Goal: Check status

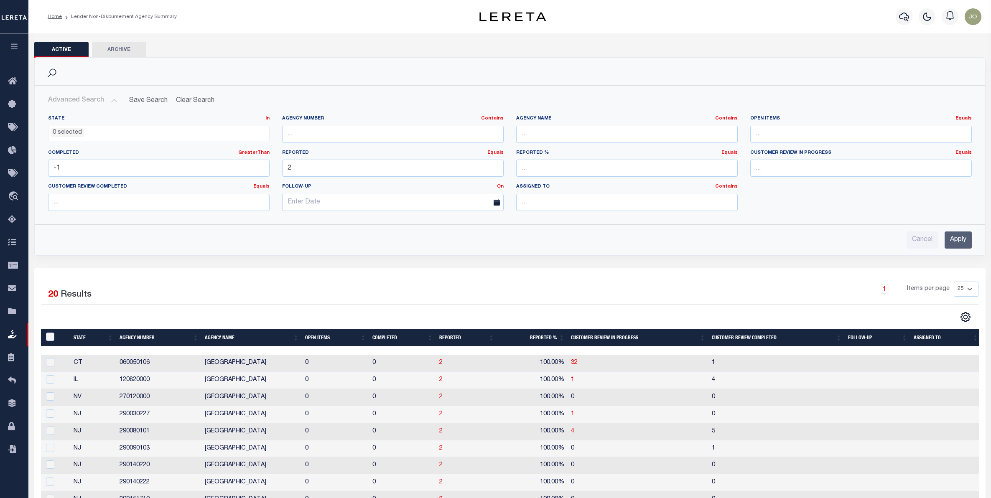
select select
click at [312, 168] on input "2" at bounding box center [393, 168] width 222 height 17
click at [178, 163] on input "-1" at bounding box center [159, 168] width 222 height 17
click at [953, 243] on input "Apply" at bounding box center [958, 240] width 27 height 17
